Goal: Information Seeking & Learning: Learn about a topic

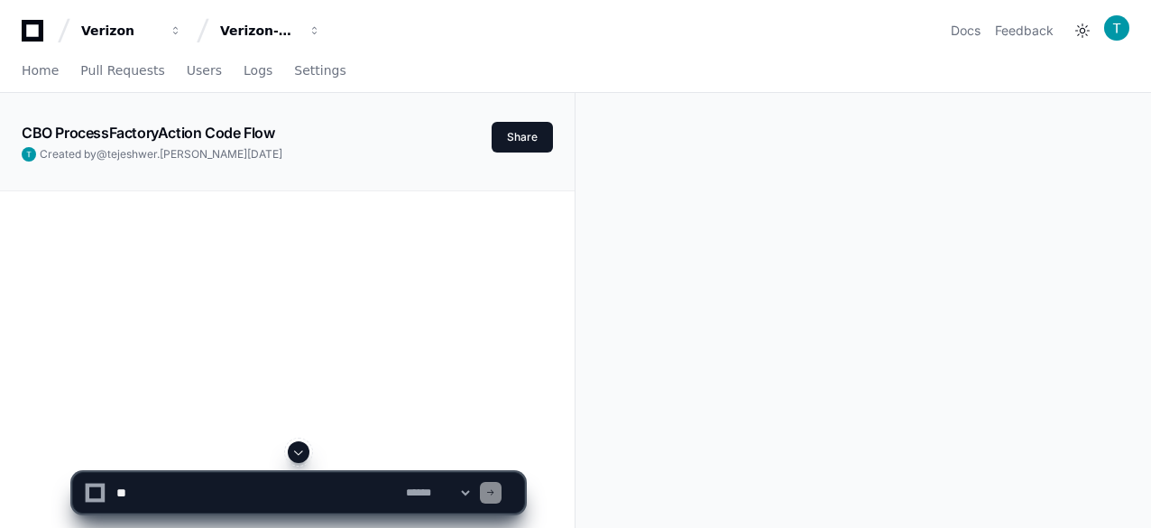
click at [157, 133] on app-text-character-animate "CBO ProcessFactoryAction Code Flow" at bounding box center [148, 133] width 252 height 18
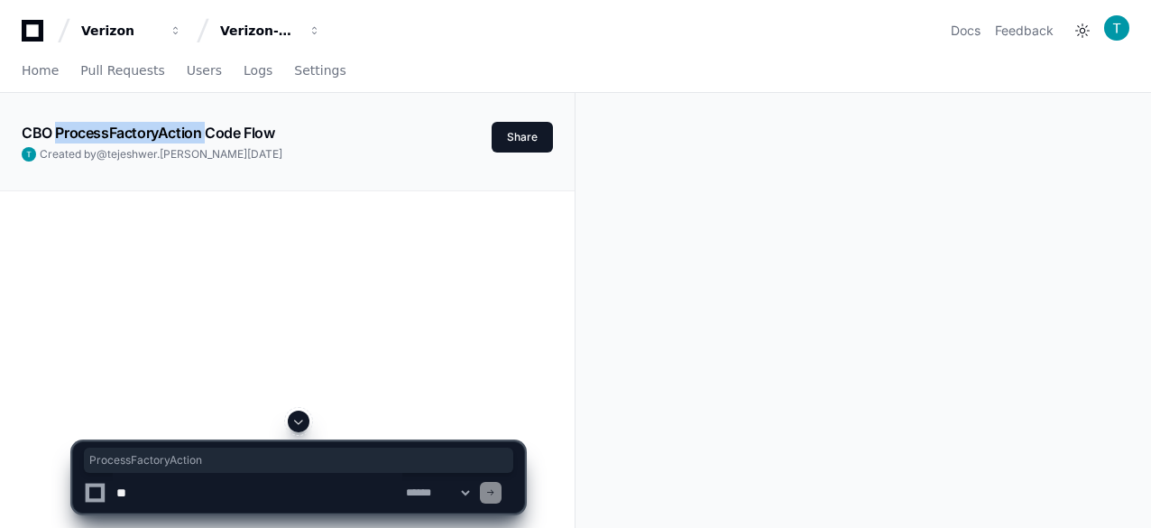
click at [157, 133] on app-text-character-animate "CBO ProcessFactoryAction Code Flow" at bounding box center [148, 133] width 252 height 18
click at [228, 125] on app-text-character-animate "CBO ProcessFactoryAction Code Flow" at bounding box center [148, 133] width 252 height 18
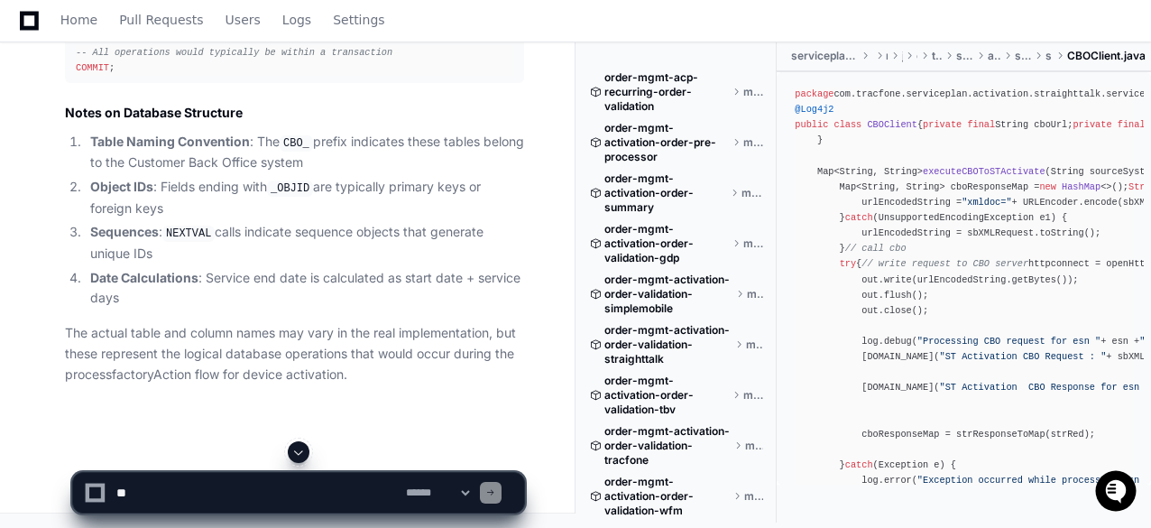
scroll to position [10740, 0]
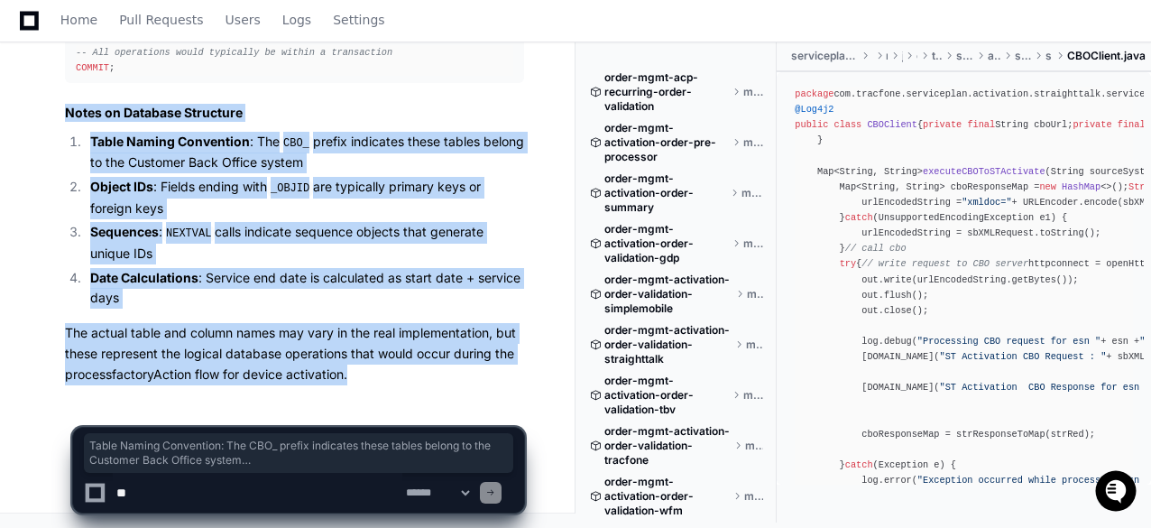
drag, startPoint x: 354, startPoint y: 365, endPoint x: 52, endPoint y: 118, distance: 390.3
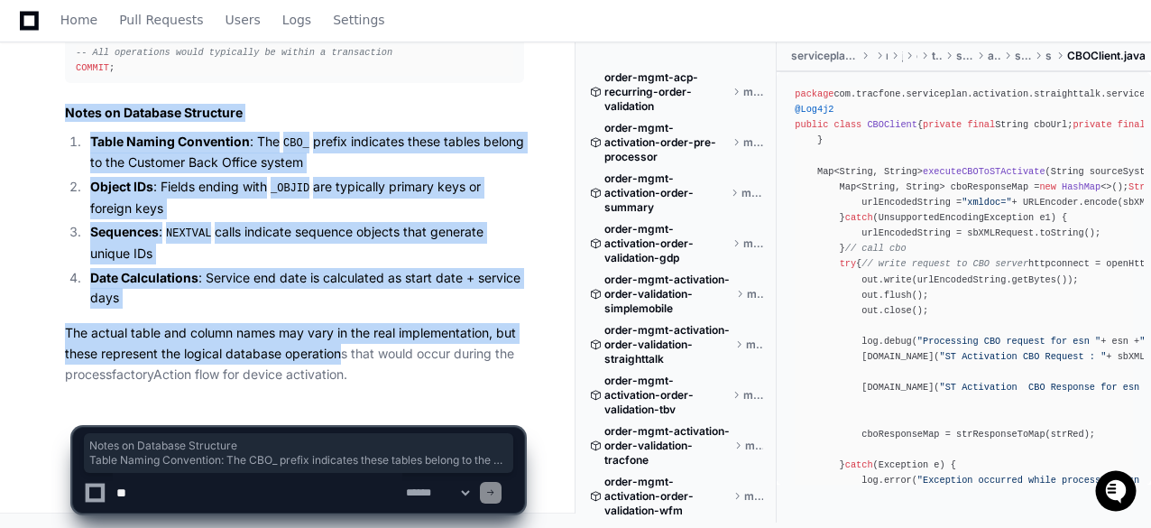
drag, startPoint x: 64, startPoint y: 116, endPoint x: 342, endPoint y: 363, distance: 371.7
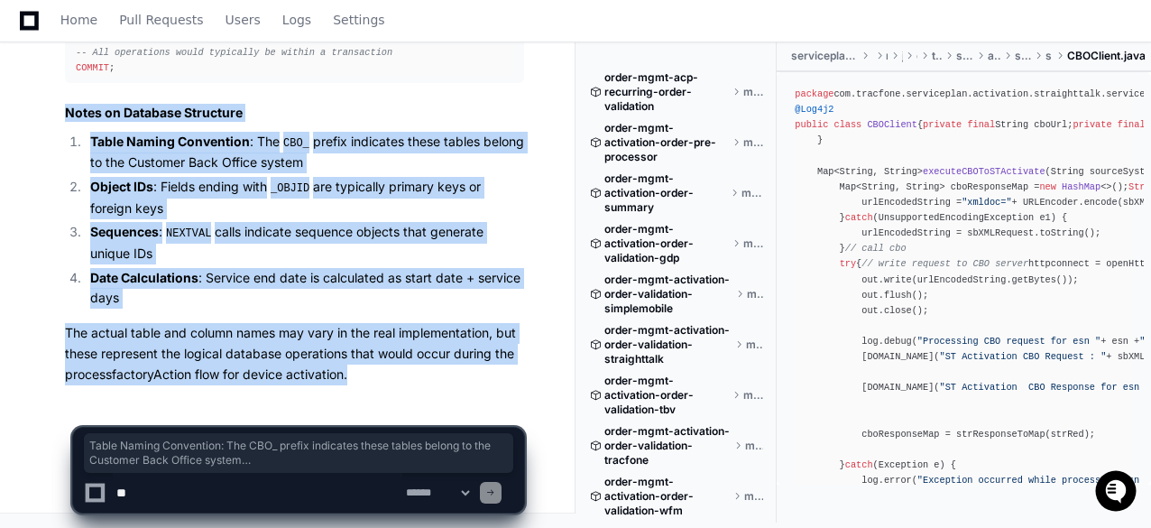
drag, startPoint x: 358, startPoint y: 368, endPoint x: 54, endPoint y: 121, distance: 391.7
click at [321, 243] on li "Sequences : NEXTVAL calls indicate sequence objects that generate unique IDs" at bounding box center [304, 242] width 439 height 41
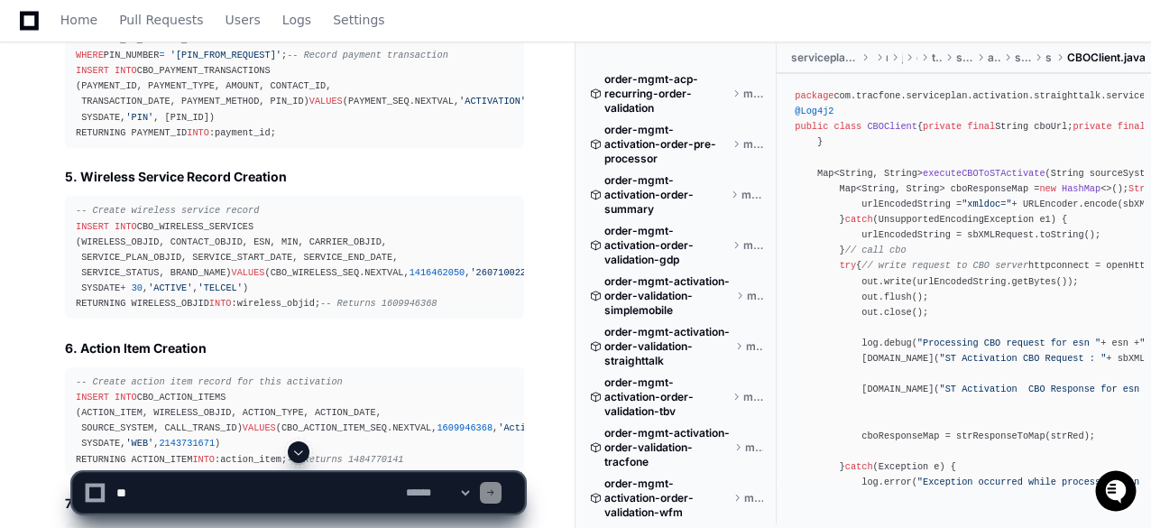
scroll to position [8576, 0]
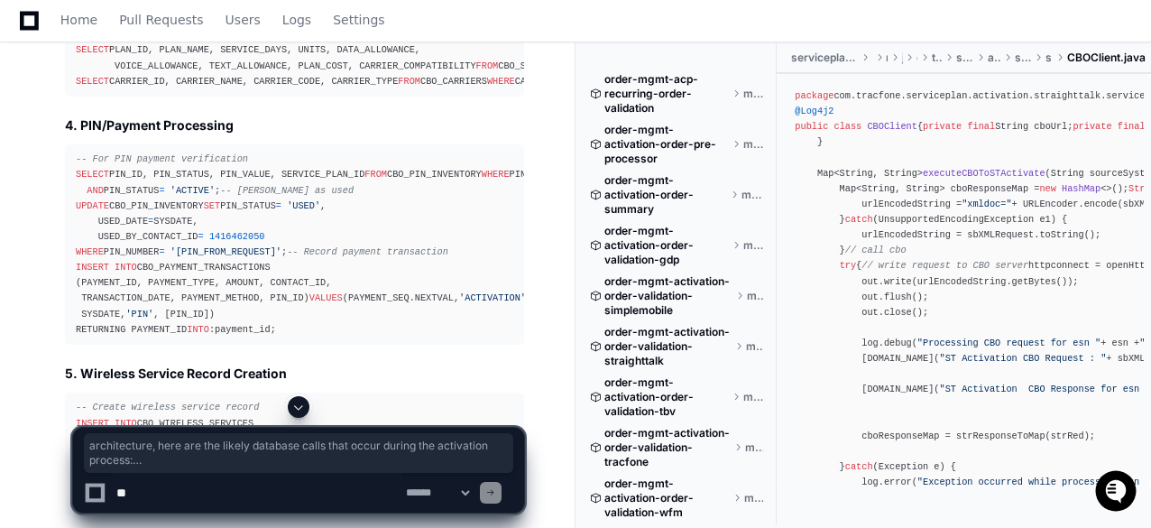
drag, startPoint x: 315, startPoint y: 235, endPoint x: 345, endPoint y: 271, distance: 47.3
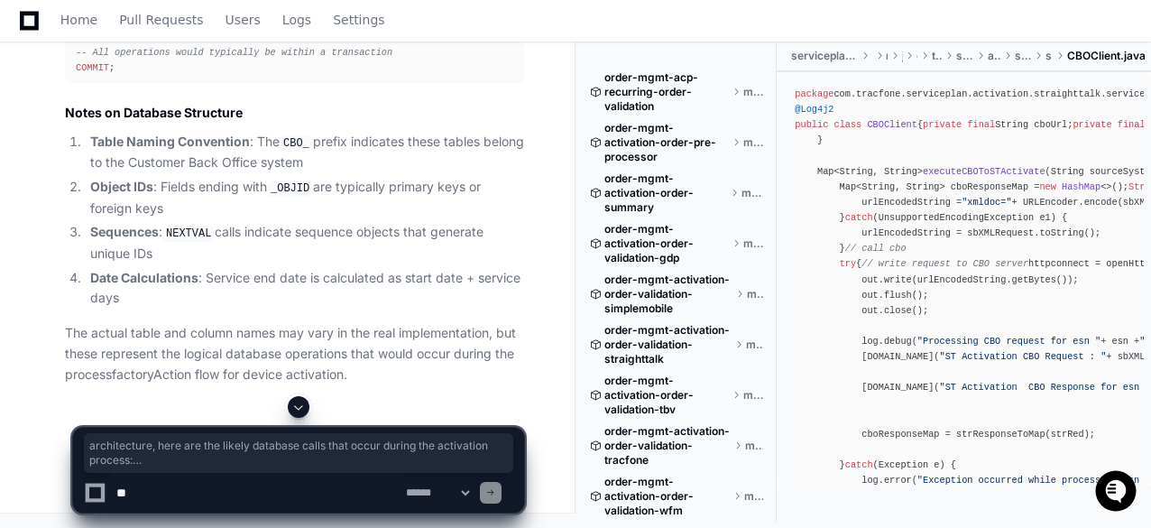
scroll to position [10740, 0]
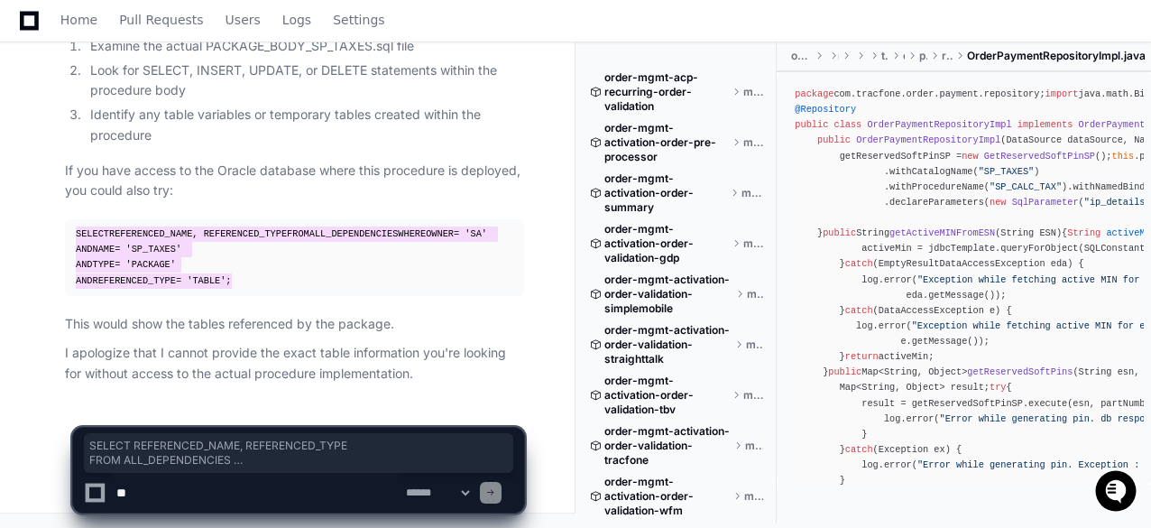
scroll to position [1623, 0]
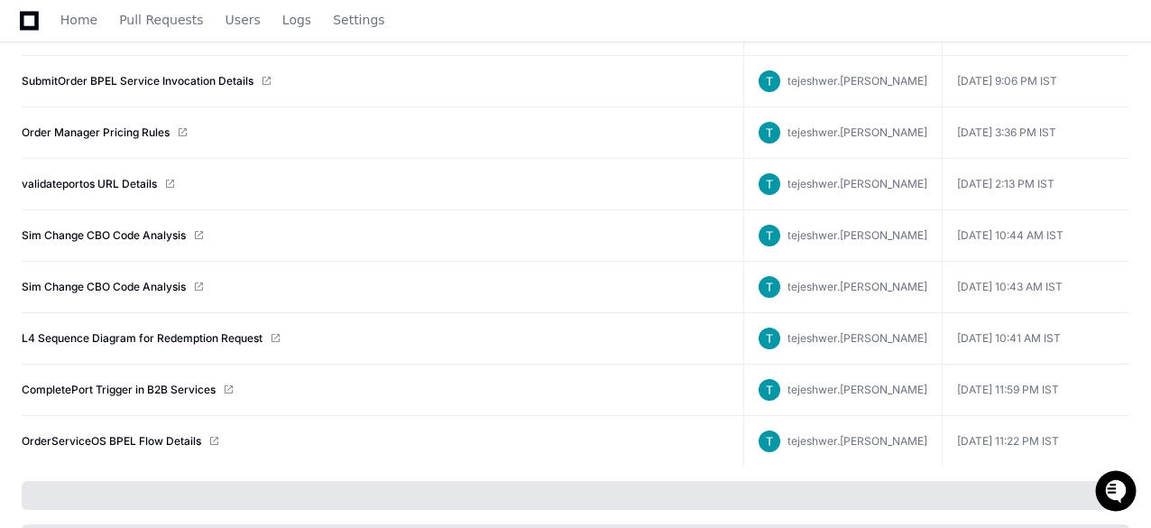
scroll to position [1360, 0]
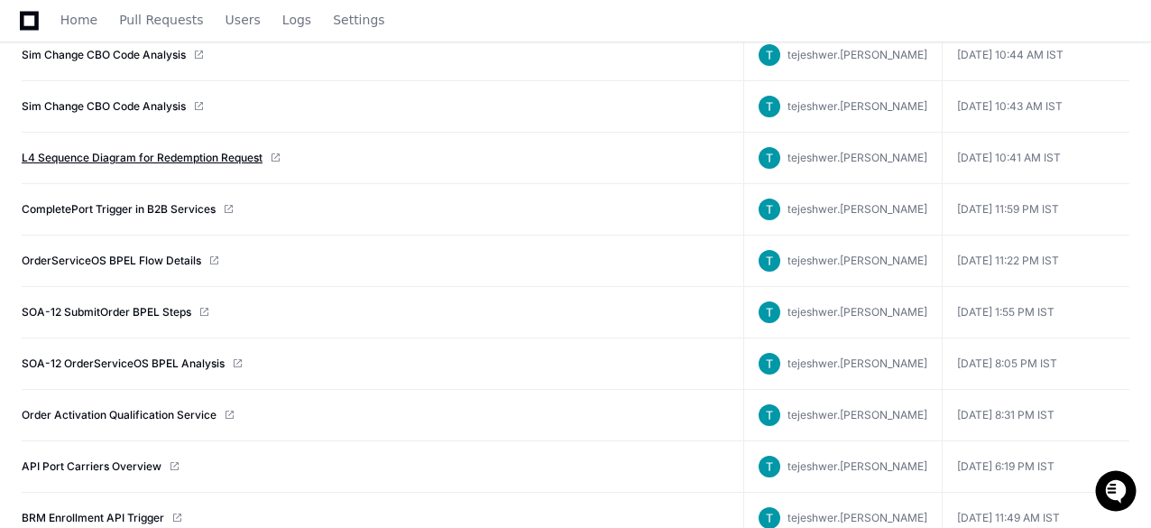
click at [133, 151] on link "L4 Sequence Diagram for Redemption Request" at bounding box center [142, 158] width 241 height 14
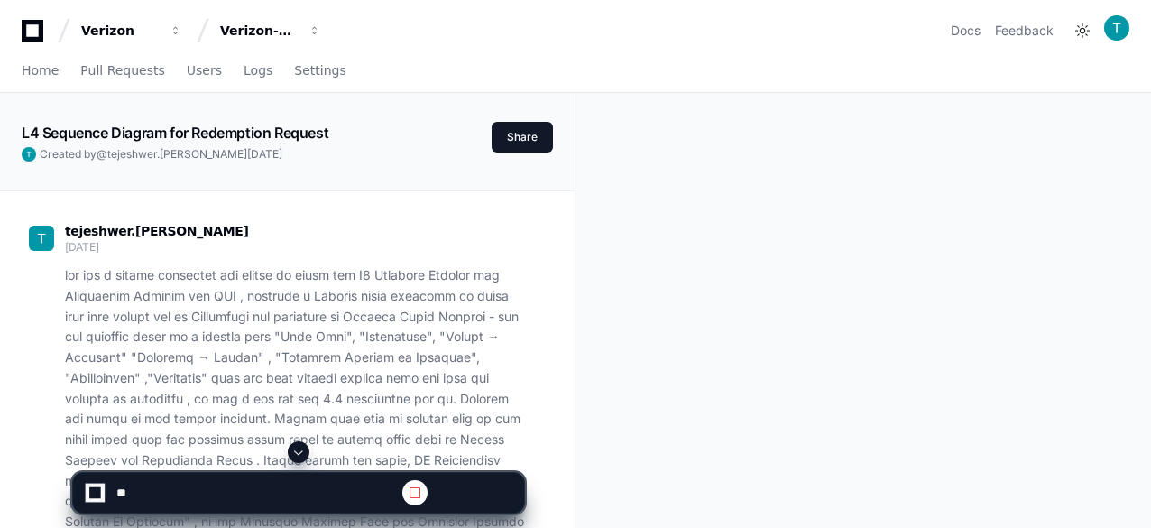
click at [239, 315] on p at bounding box center [294, 429] width 459 height 328
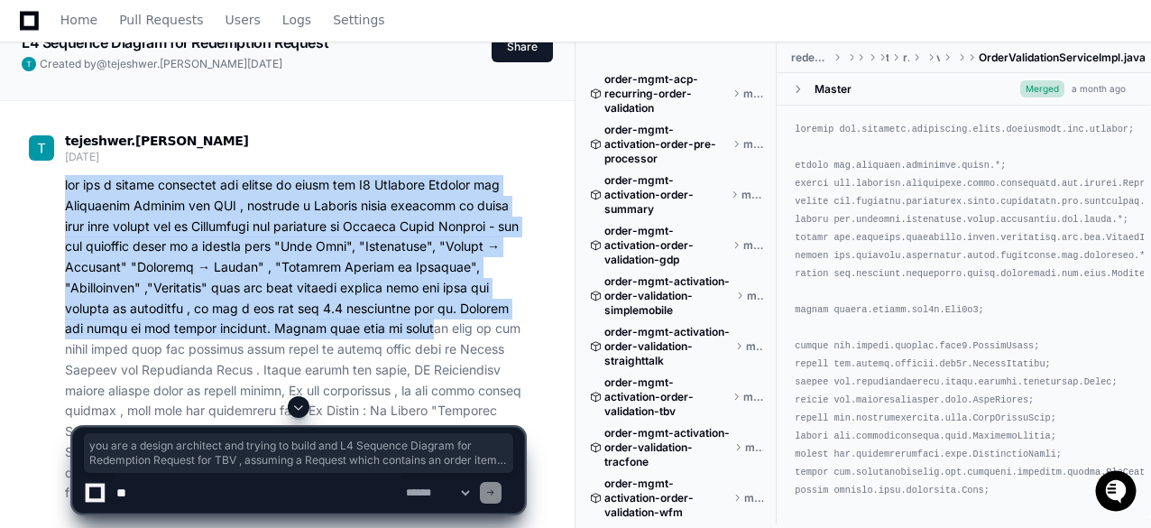
scroll to position [180, 0]
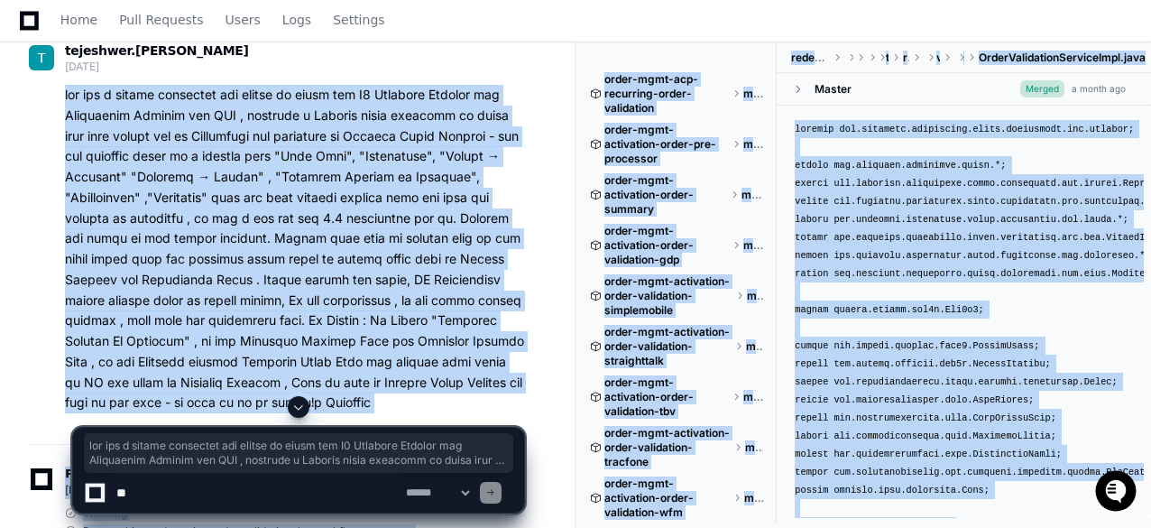
drag, startPoint x: 63, startPoint y: 278, endPoint x: 364, endPoint y: 404, distance: 326.6
click at [362, 401] on div at bounding box center [298, 407] width 453 height 22
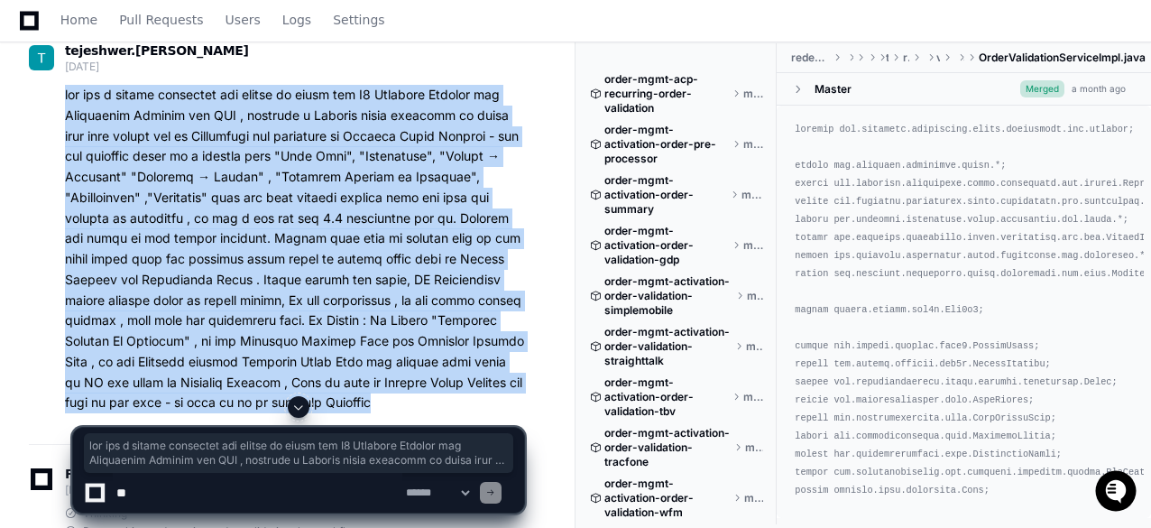
drag, startPoint x: 354, startPoint y: 401, endPoint x: 62, endPoint y: 98, distance: 420.9
click at [62, 98] on div at bounding box center [276, 249] width 495 height 328
copy p "you are a design architect and trying to build and L4 Sequence Diagram for Rede…"
click at [79, 25] on span "Home" at bounding box center [78, 19] width 37 height 11
click at [84, 21] on span "Home" at bounding box center [78, 19] width 37 height 11
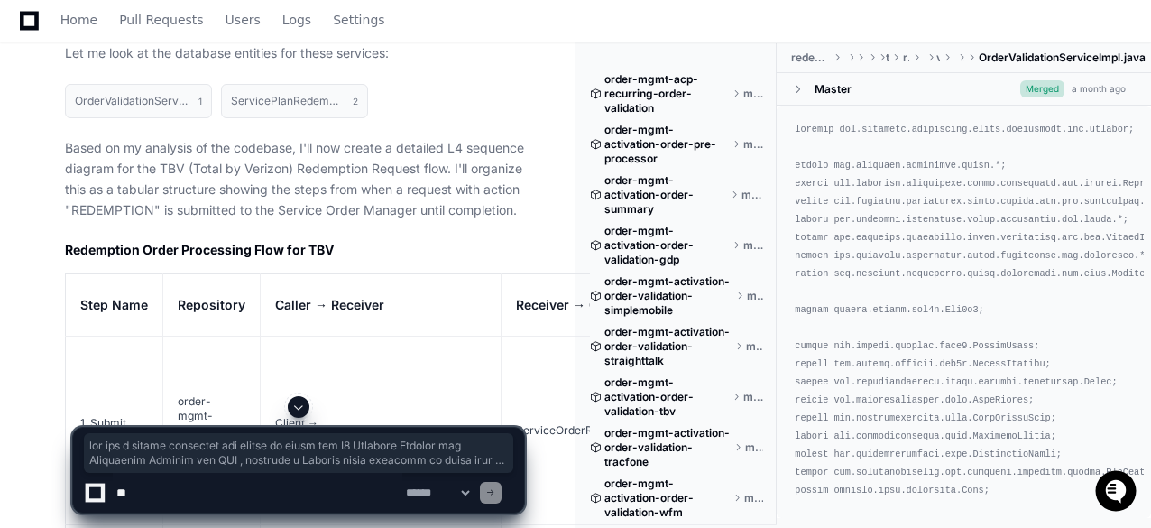
scroll to position [1172, 0]
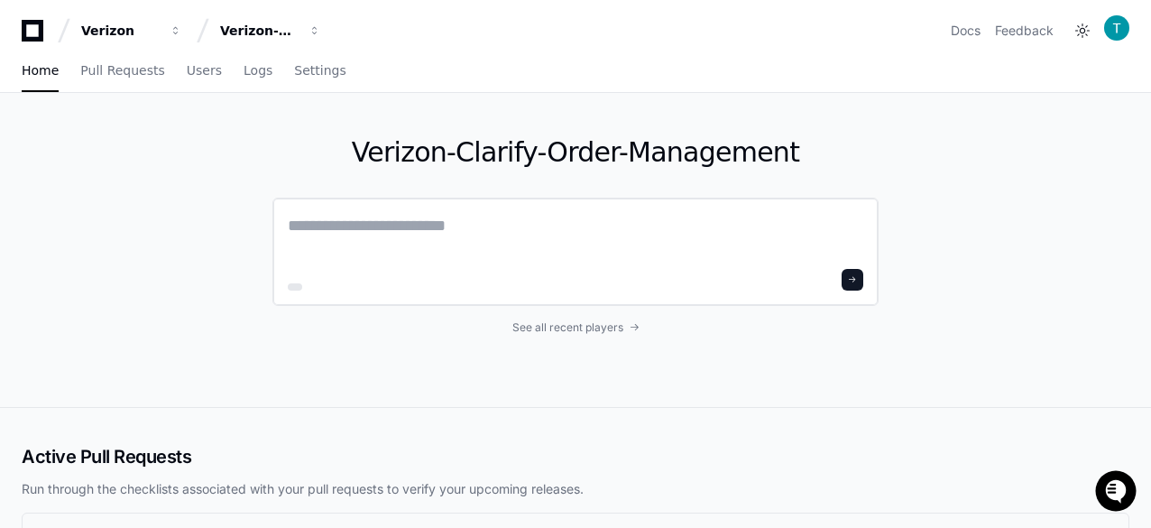
click at [421, 221] on textarea at bounding box center [575, 238] width 575 height 50
paste textarea "**********"
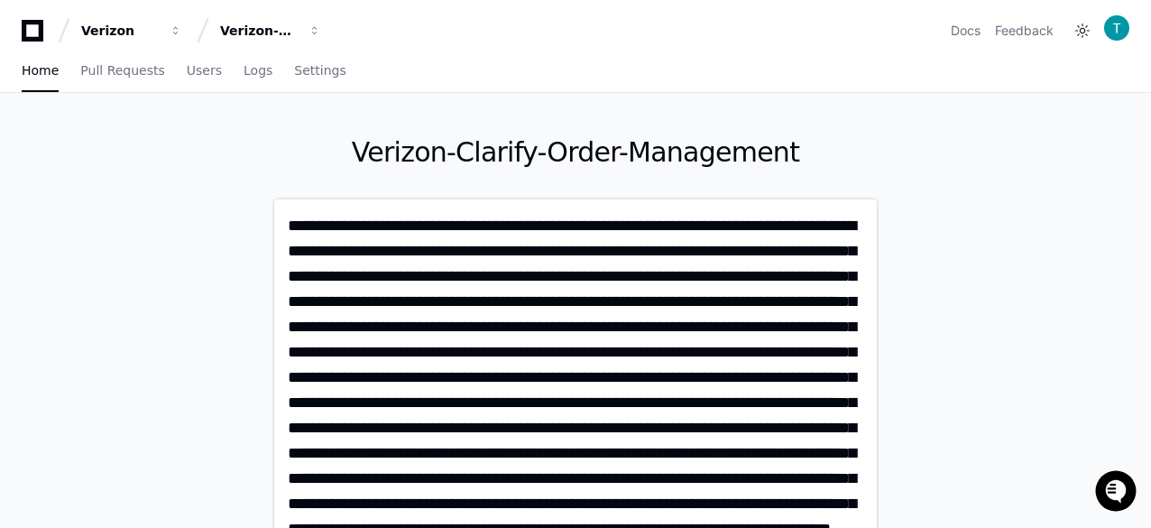
click at [335, 257] on textarea at bounding box center [576, 401] width 576 height 376
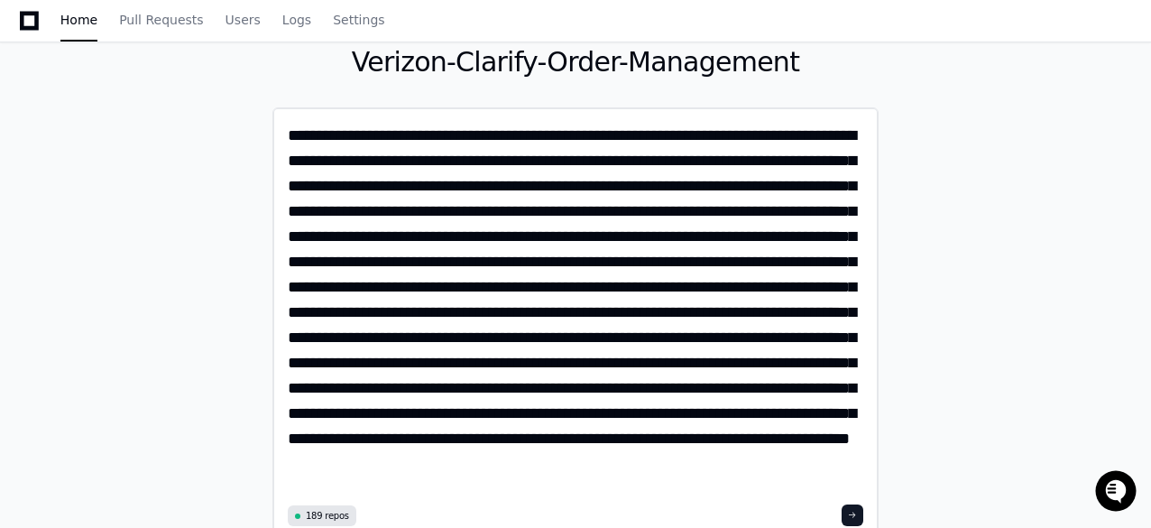
click at [601, 189] on textarea at bounding box center [576, 311] width 576 height 376
click at [390, 182] on textarea at bounding box center [576, 311] width 576 height 376
type textarea "**********"
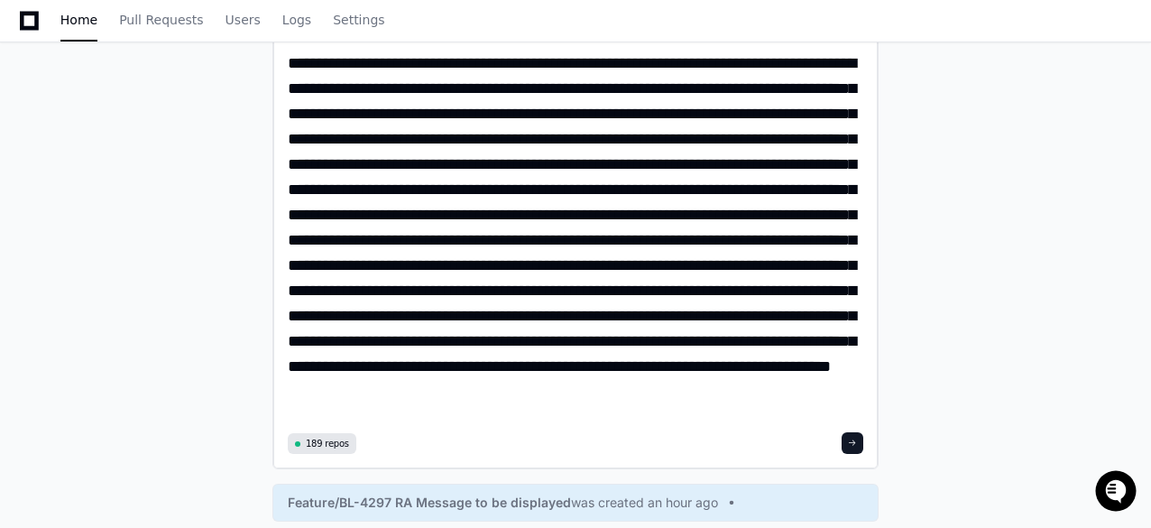
scroll to position [180, 0]
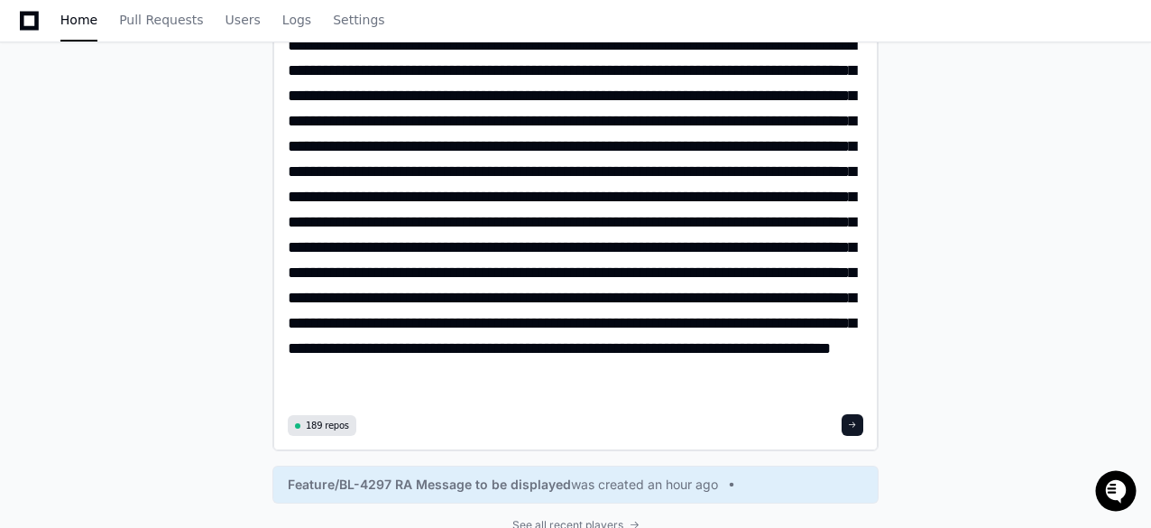
click at [856, 423] on span at bounding box center [852, 424] width 9 height 9
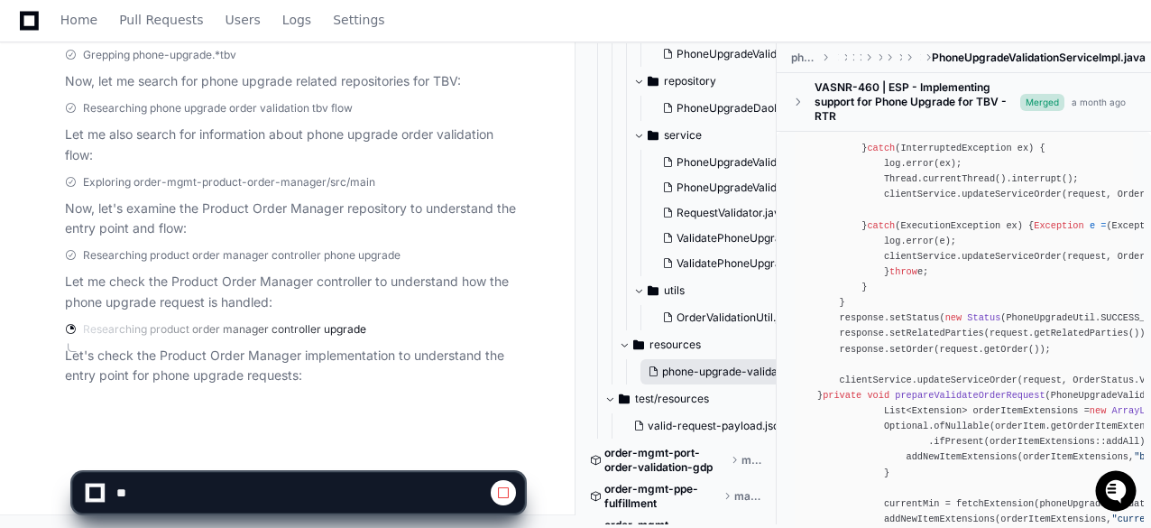
scroll to position [3663, 0]
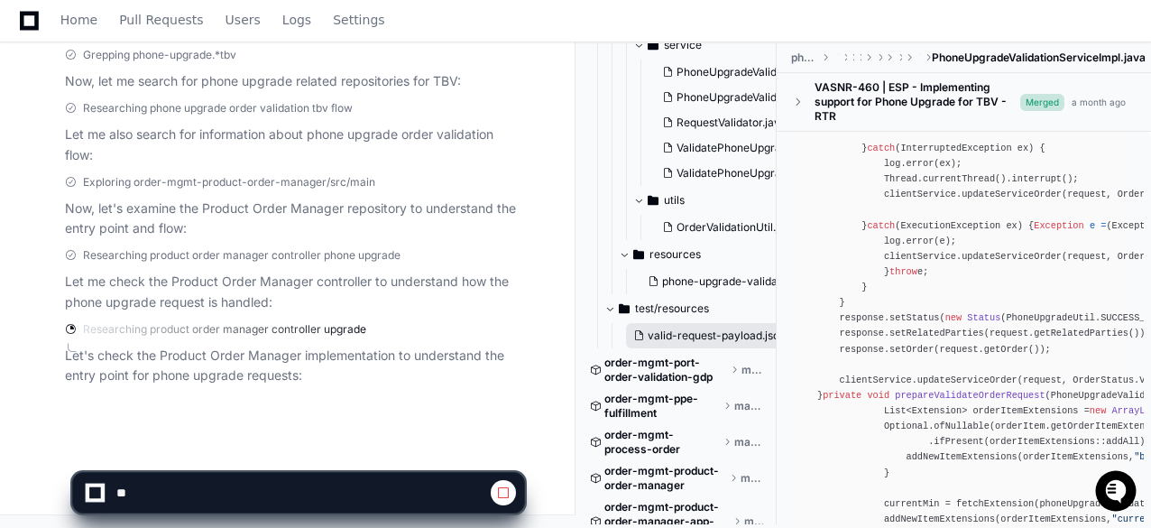
click at [707, 335] on span "valid-request-payload.json" at bounding box center [716, 335] width 138 height 14
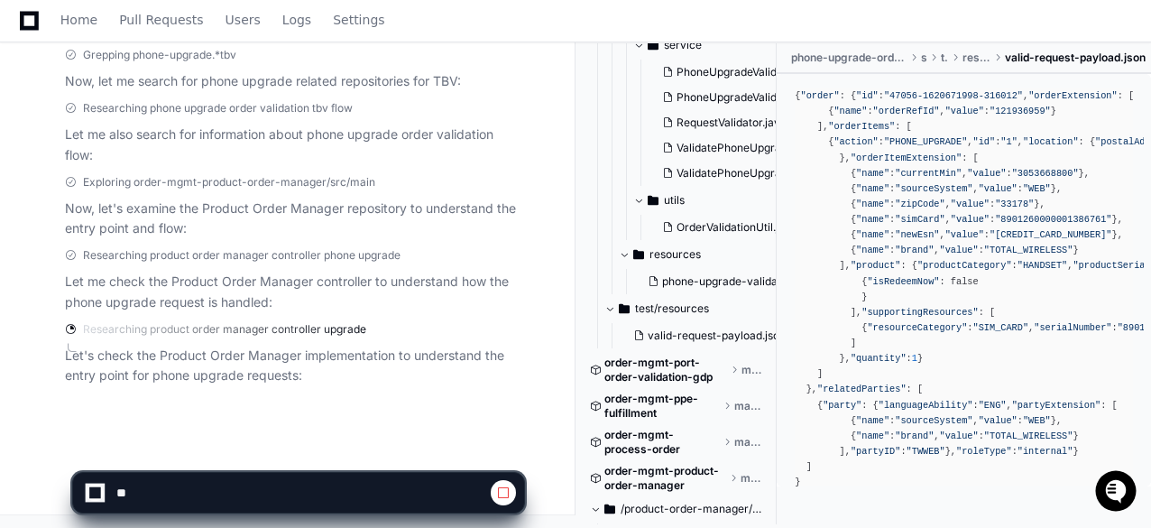
click at [918, 147] on span ""PHONE_UPGRADE"" at bounding box center [925, 141] width 83 height 11
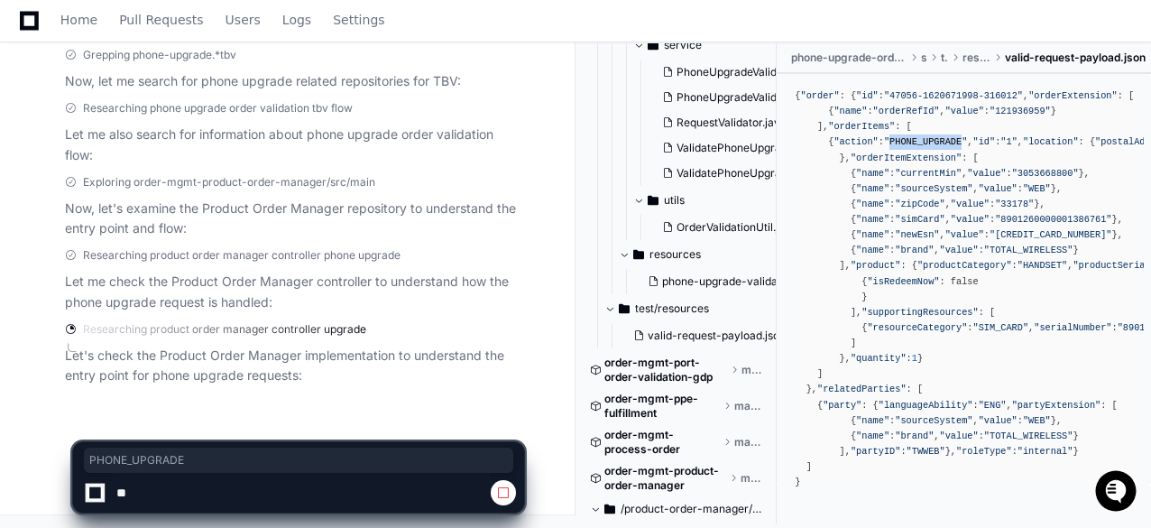
copy span "PHONE_UPGRADE"
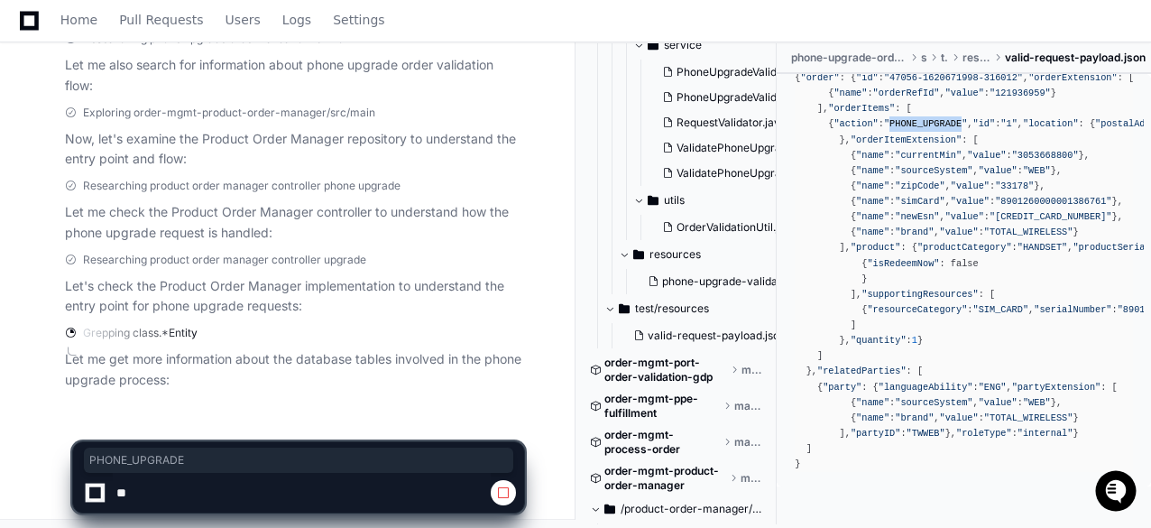
scroll to position [846, 0]
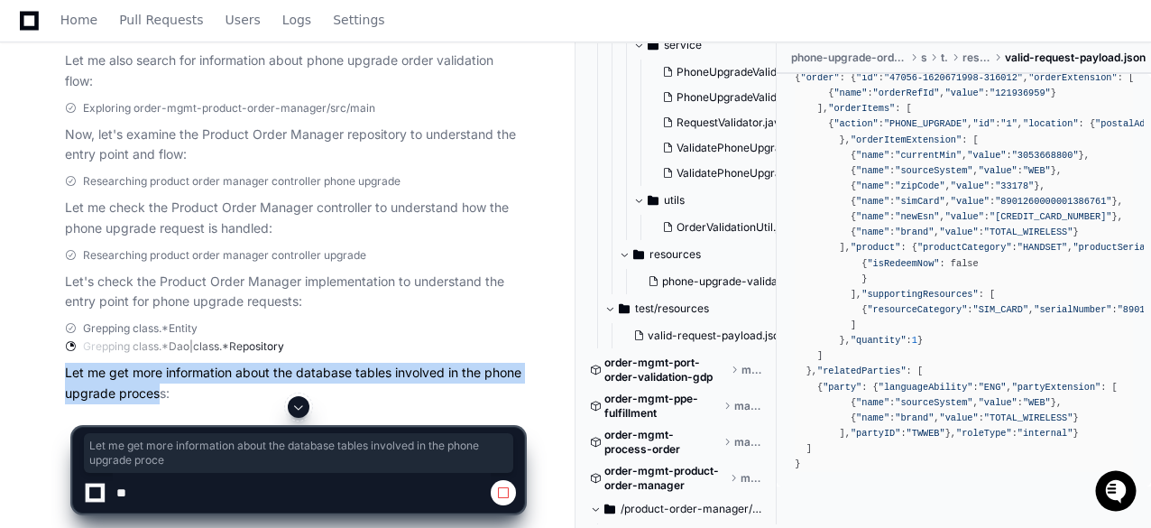
drag, startPoint x: 63, startPoint y: 374, endPoint x: 160, endPoint y: 395, distance: 98.7
click at [160, 395] on div "Grepping class.*Entity Grepping class.*Dao|class.*Repository Let me get more in…" at bounding box center [276, 362] width 495 height 83
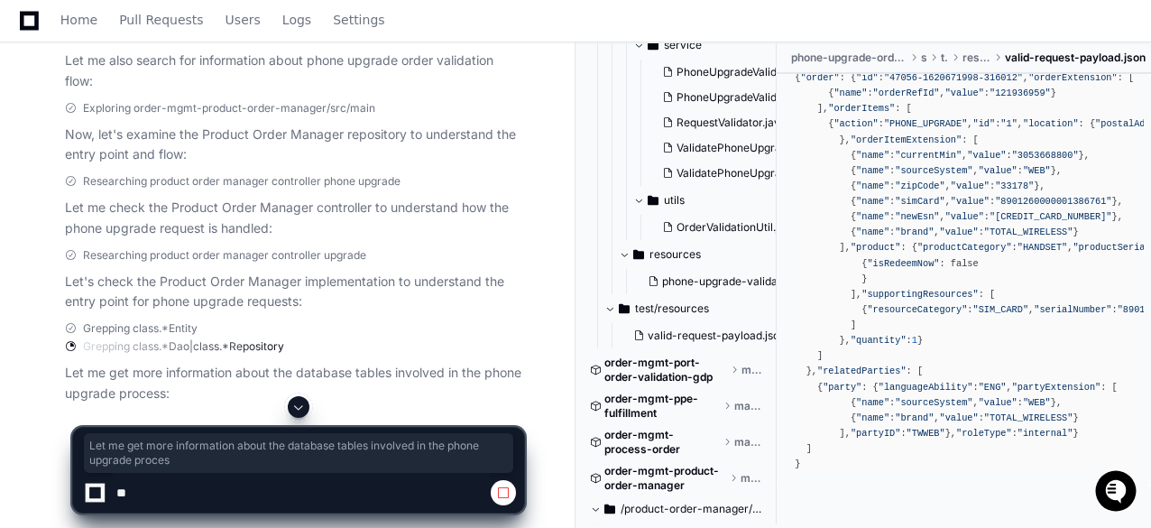
click at [167, 391] on p "Let me get more information about the database tables involved in the phone upg…" at bounding box center [294, 383] width 459 height 41
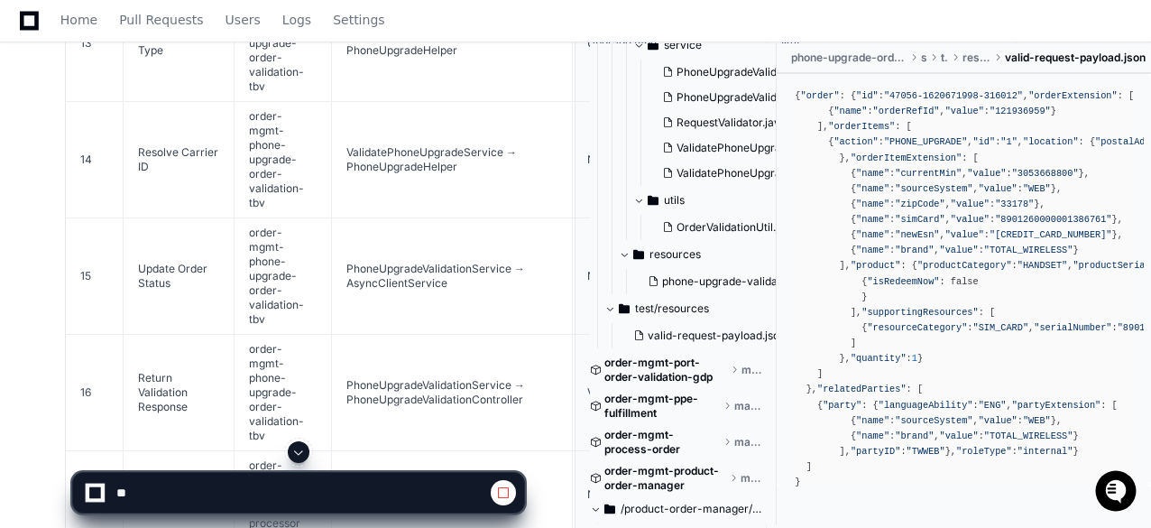
scroll to position [5474, 0]
